Goal: Task Accomplishment & Management: Use online tool/utility

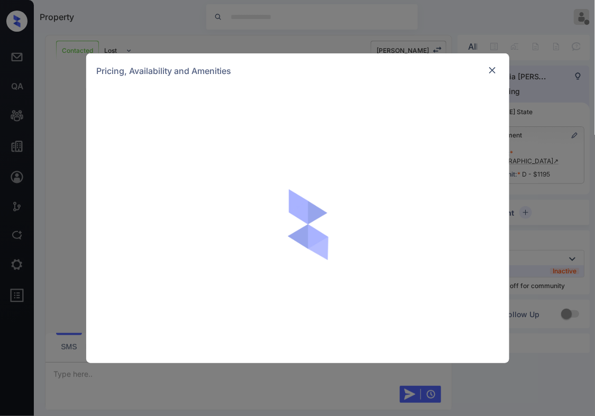
scroll to position [2496, 0]
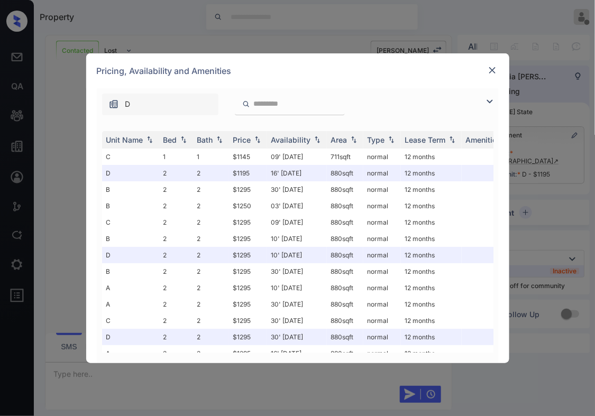
click at [476, 80] on div "Pricing, Availability and Amenities" at bounding box center [297, 70] width 423 height 35
click at [417, 27] on div "**********" at bounding box center [297, 208] width 595 height 416
